Goal: Understand process/instructions

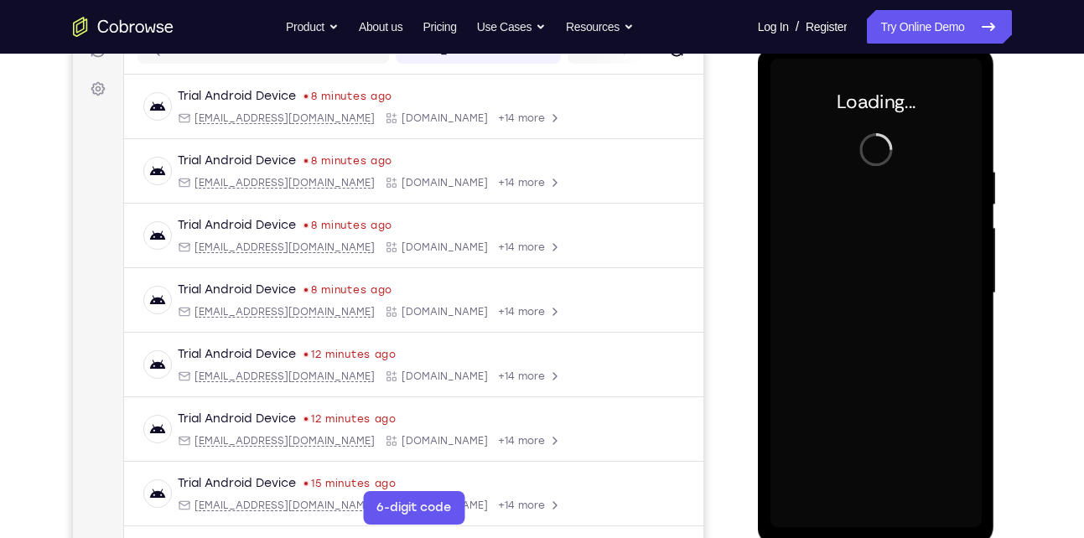
scroll to position [231, 0]
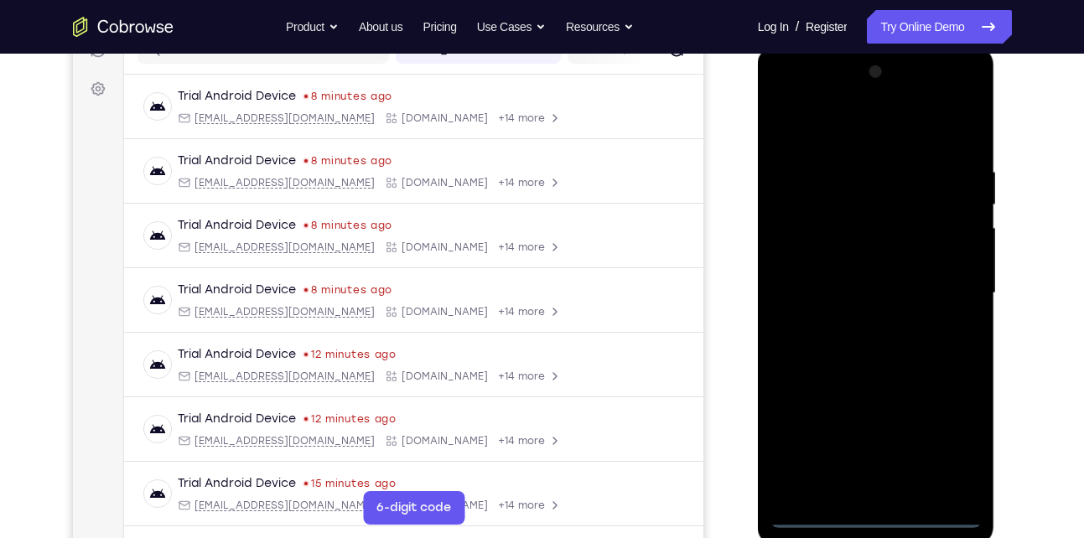
click at [881, 519] on div at bounding box center [875, 293] width 211 height 469
click at [957, 443] on div at bounding box center [875, 293] width 211 height 469
click at [784, 95] on div at bounding box center [875, 293] width 211 height 469
click at [800, 232] on div at bounding box center [875, 293] width 211 height 469
click at [835, 291] on div at bounding box center [875, 293] width 211 height 469
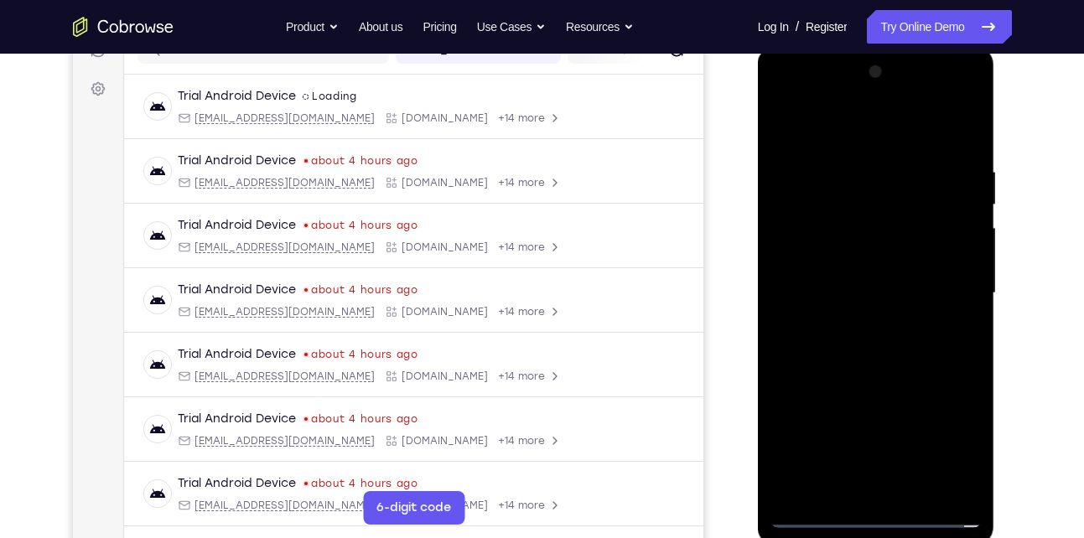
click at [822, 268] on div at bounding box center [875, 293] width 211 height 469
click at [869, 298] on div at bounding box center [875, 293] width 211 height 469
click at [911, 129] on div at bounding box center [875, 293] width 211 height 469
click at [863, 160] on div at bounding box center [875, 293] width 211 height 469
click at [845, 369] on div at bounding box center [875, 293] width 211 height 469
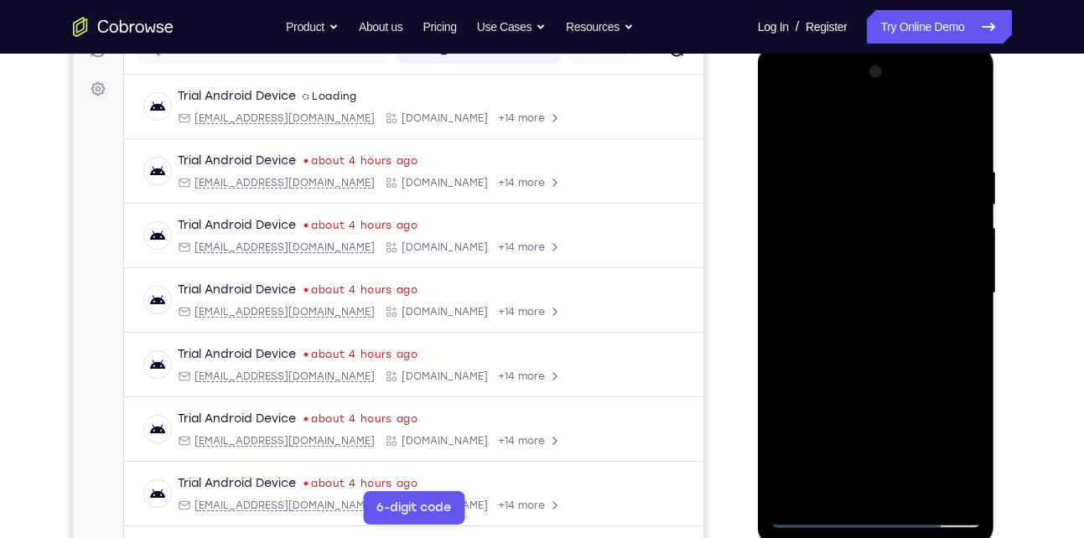
click at [878, 257] on div at bounding box center [875, 293] width 211 height 469
drag, startPoint x: 868, startPoint y: 381, endPoint x: 860, endPoint y: 251, distance: 129.3
click at [860, 251] on div at bounding box center [875, 293] width 211 height 469
drag, startPoint x: 897, startPoint y: 410, endPoint x: 898, endPoint y: 377, distance: 32.7
click at [898, 377] on div at bounding box center [875, 293] width 211 height 469
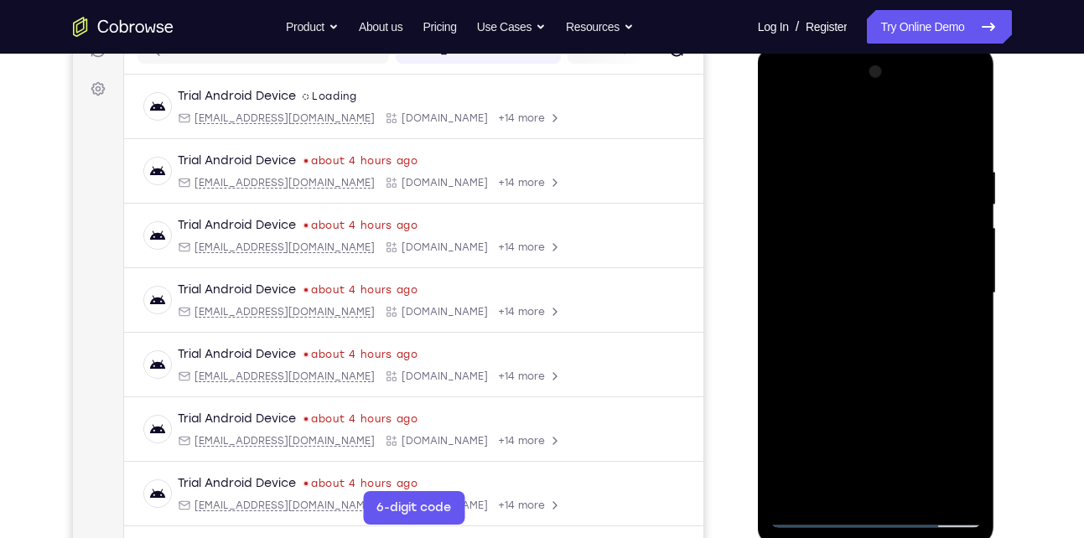
click at [892, 476] on div at bounding box center [875, 293] width 211 height 469
click at [859, 272] on div at bounding box center [875, 293] width 211 height 469
click at [863, 328] on div at bounding box center [875, 293] width 211 height 469
click at [827, 147] on div at bounding box center [875, 293] width 211 height 469
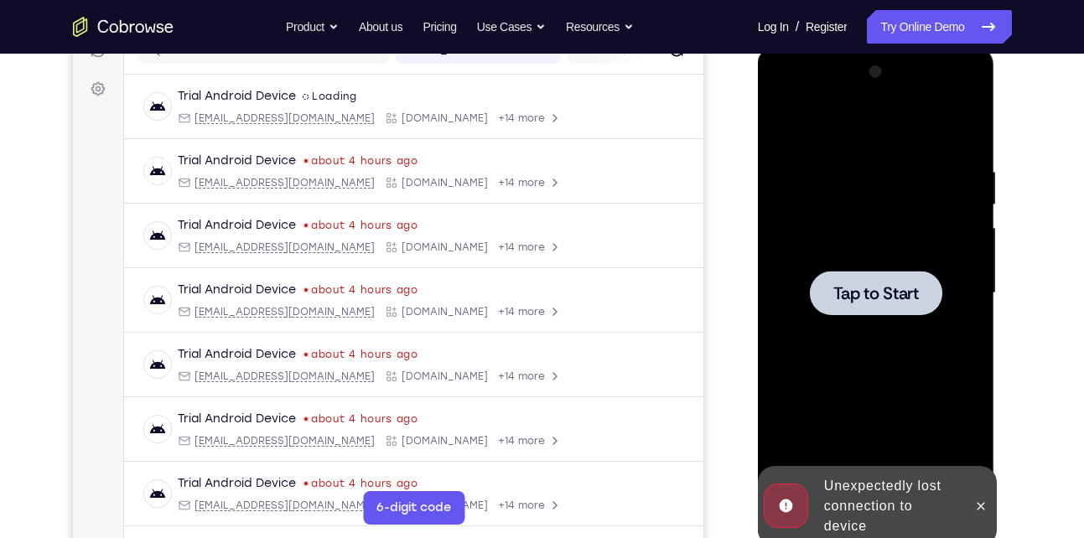
click at [829, 145] on div at bounding box center [875, 293] width 211 height 469
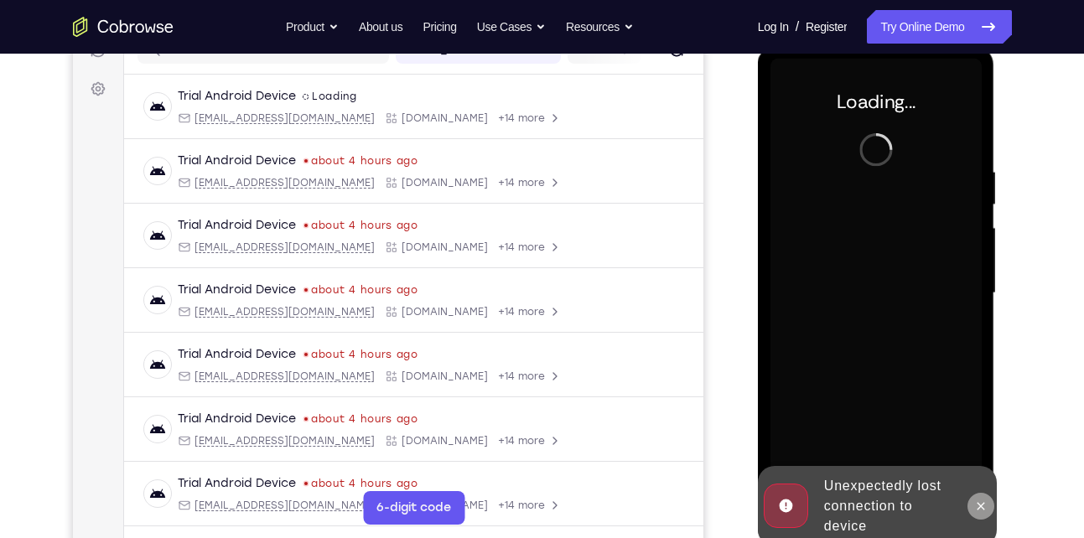
click at [985, 513] on button at bounding box center [980, 506] width 27 height 27
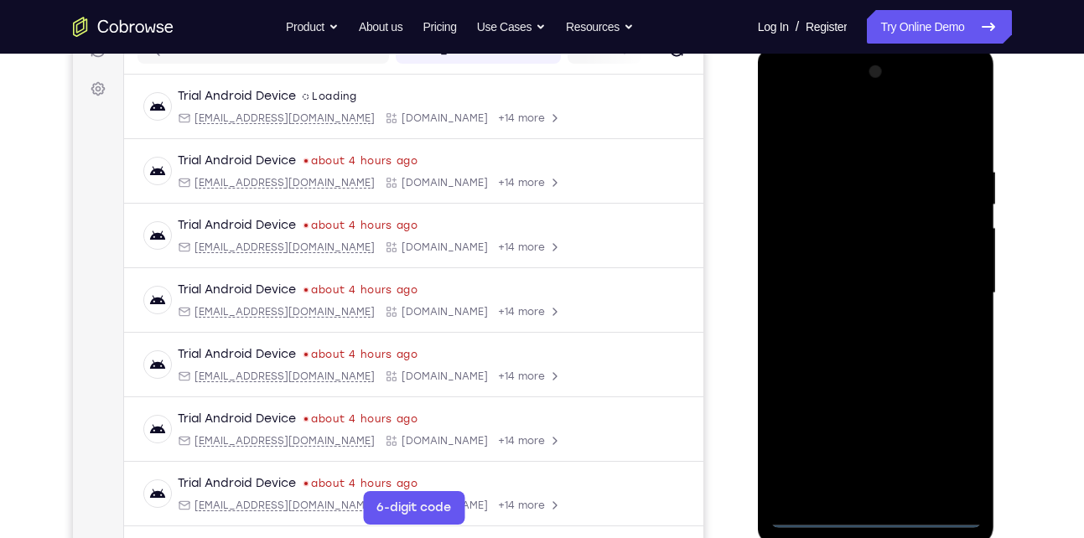
click at [878, 511] on div at bounding box center [875, 293] width 211 height 469
click at [955, 436] on div at bounding box center [875, 293] width 211 height 469
click at [785, 99] on div at bounding box center [875, 293] width 211 height 469
click at [946, 293] on div at bounding box center [875, 293] width 211 height 469
click at [860, 325] on div at bounding box center [875, 293] width 211 height 469
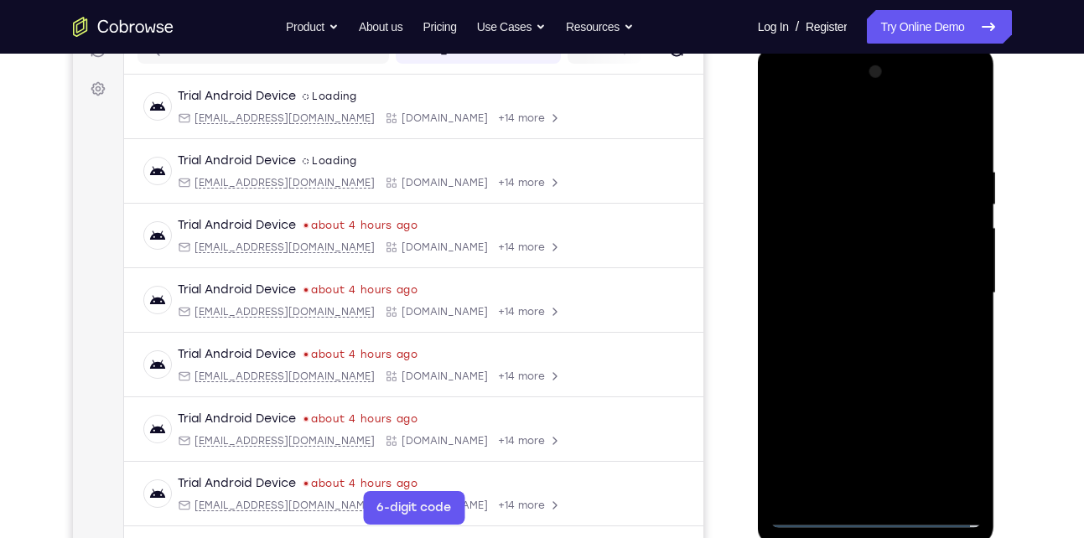
click at [894, 378] on div at bounding box center [875, 293] width 211 height 469
click at [858, 211] on div at bounding box center [875, 293] width 211 height 469
click at [855, 279] on div at bounding box center [875, 293] width 211 height 469
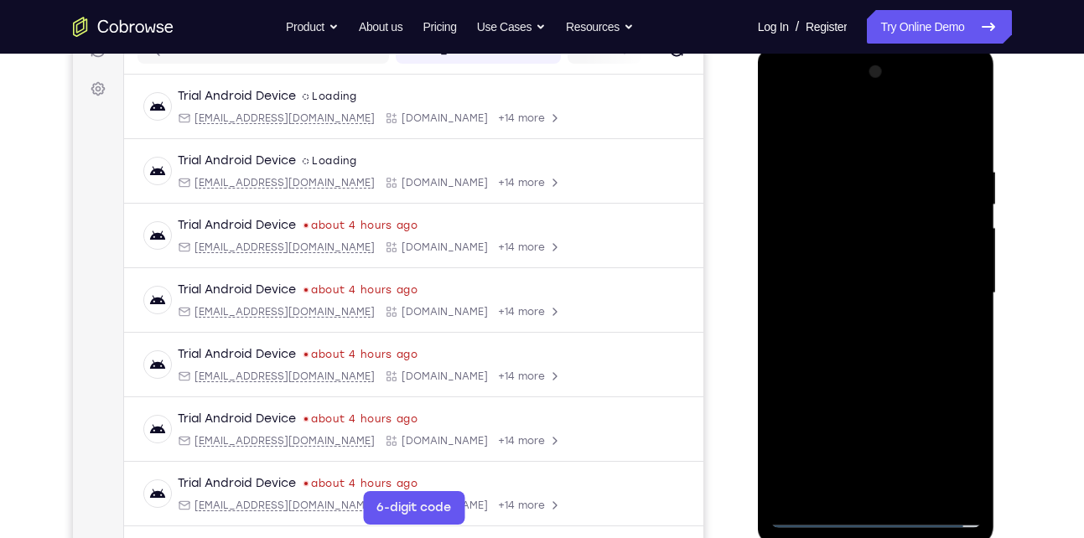
click at [855, 279] on div at bounding box center [875, 293] width 211 height 469
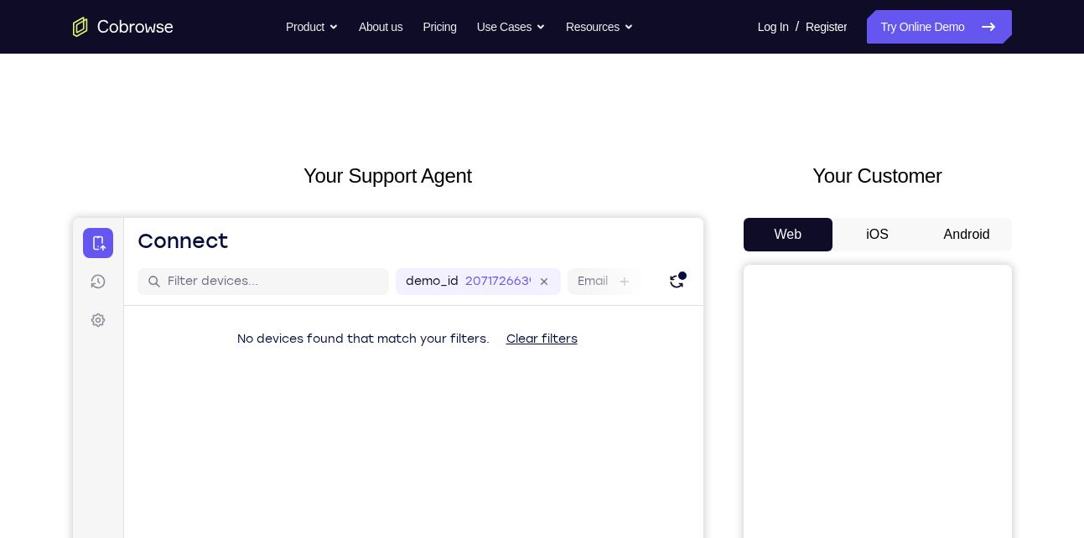
click at [963, 236] on button "Android" at bounding box center [967, 235] width 90 height 34
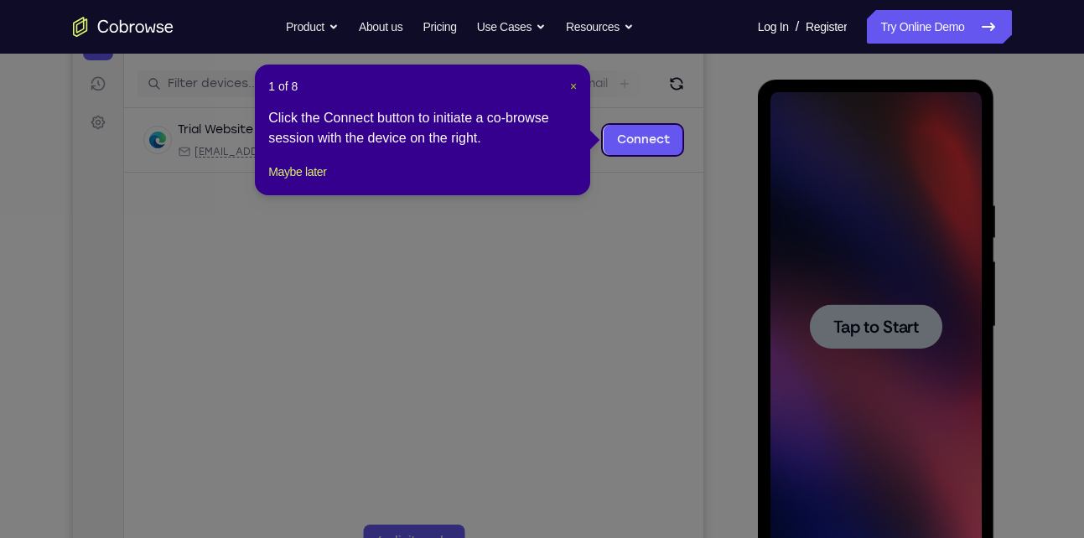
click at [573, 86] on span "×" at bounding box center [573, 86] width 7 height 13
